Goal: Find specific page/section: Find specific page/section

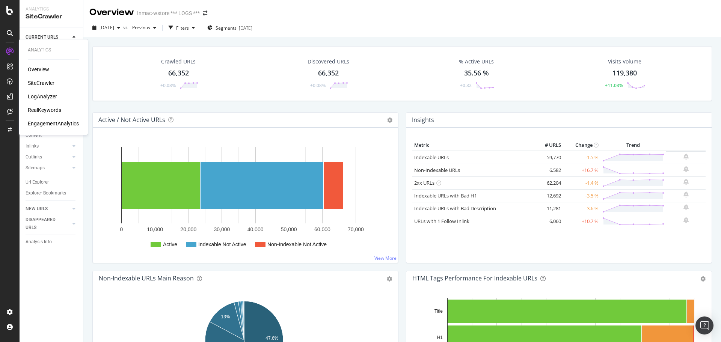
click at [47, 98] on div "LogAnalyzer" at bounding box center [42, 97] width 29 height 8
